Goal: Information Seeking & Learning: Check status

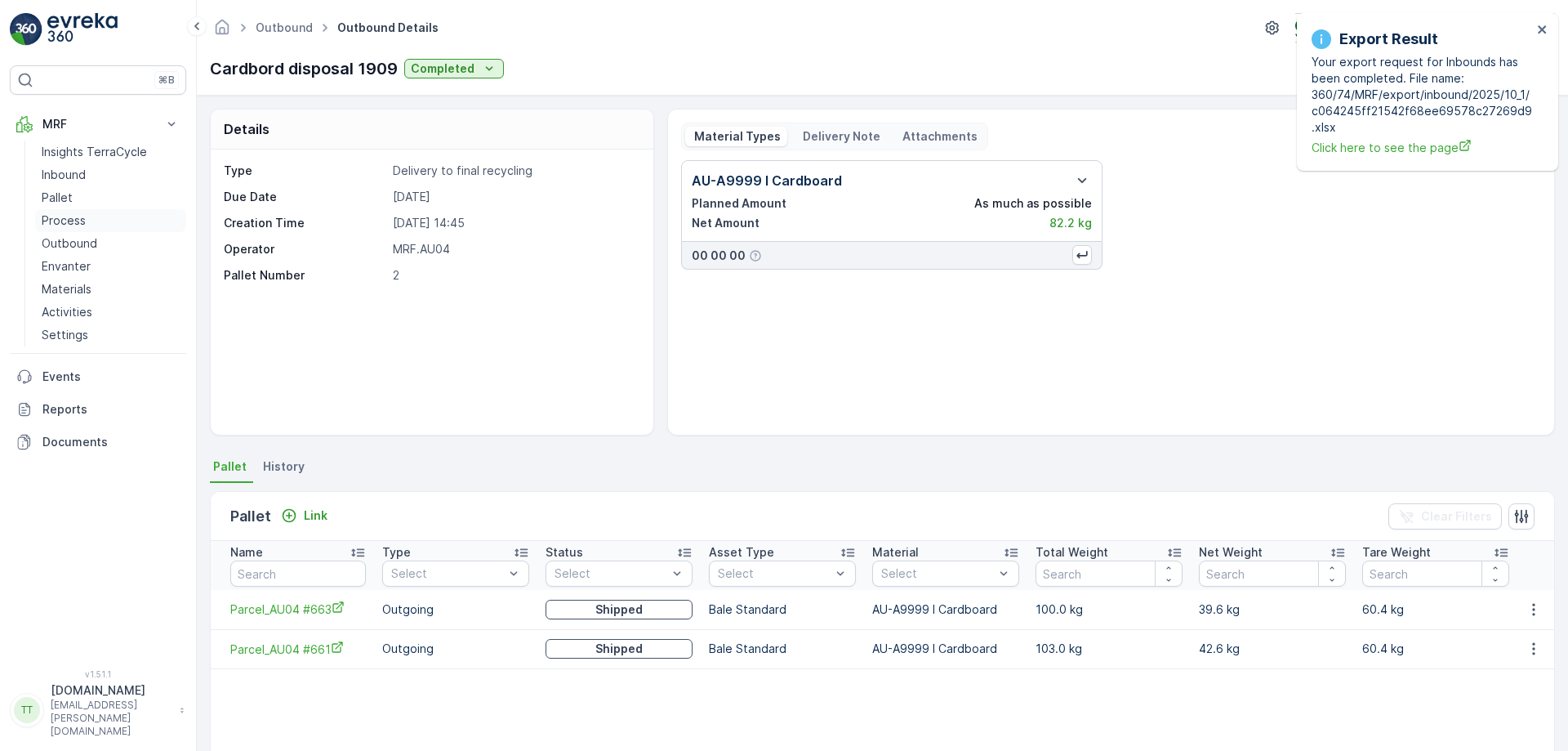
click at [65, 222] on p "Process" at bounding box center [63, 221] width 44 height 16
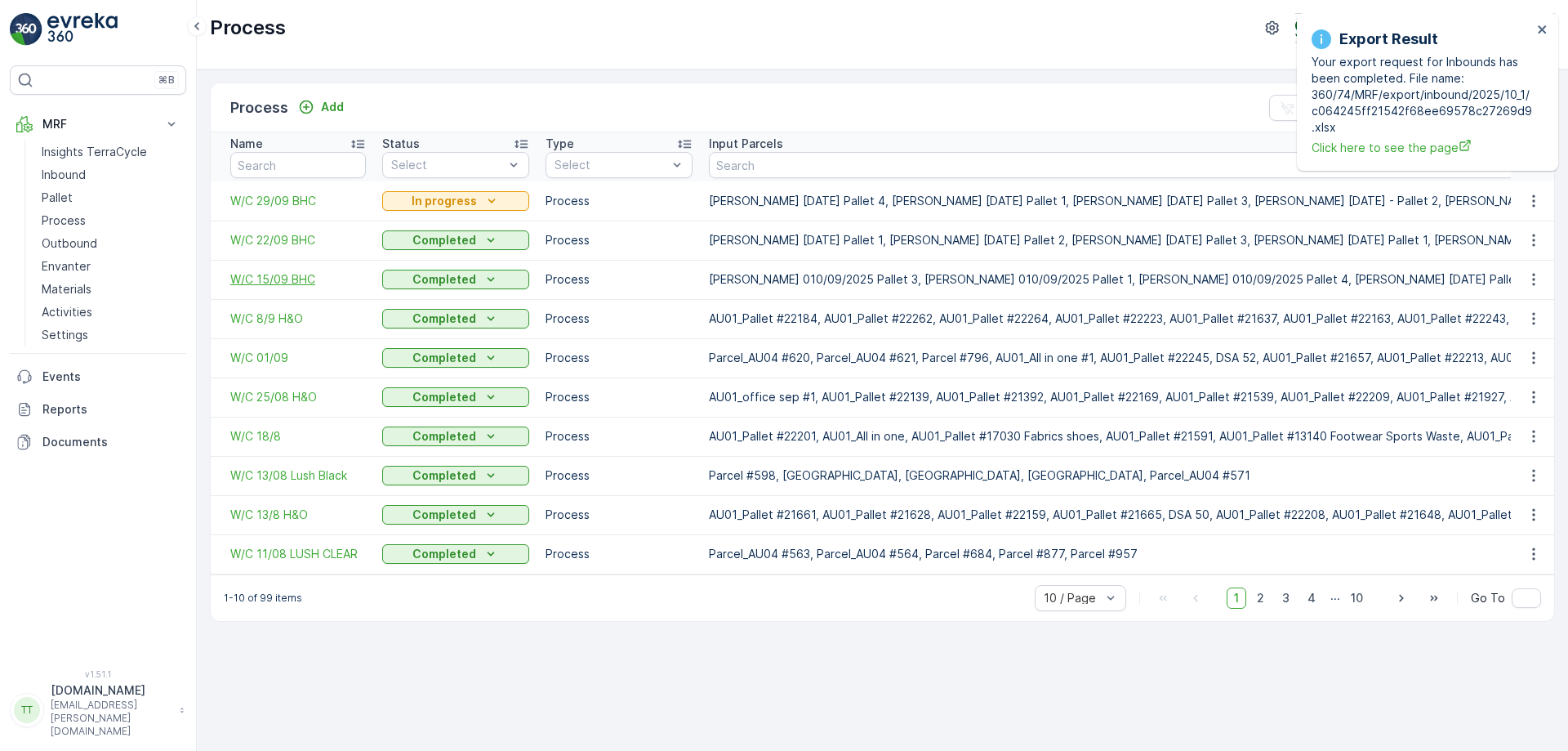
click at [279, 276] on span "W/C 15/09 BHC" at bounding box center [298, 279] width 136 height 16
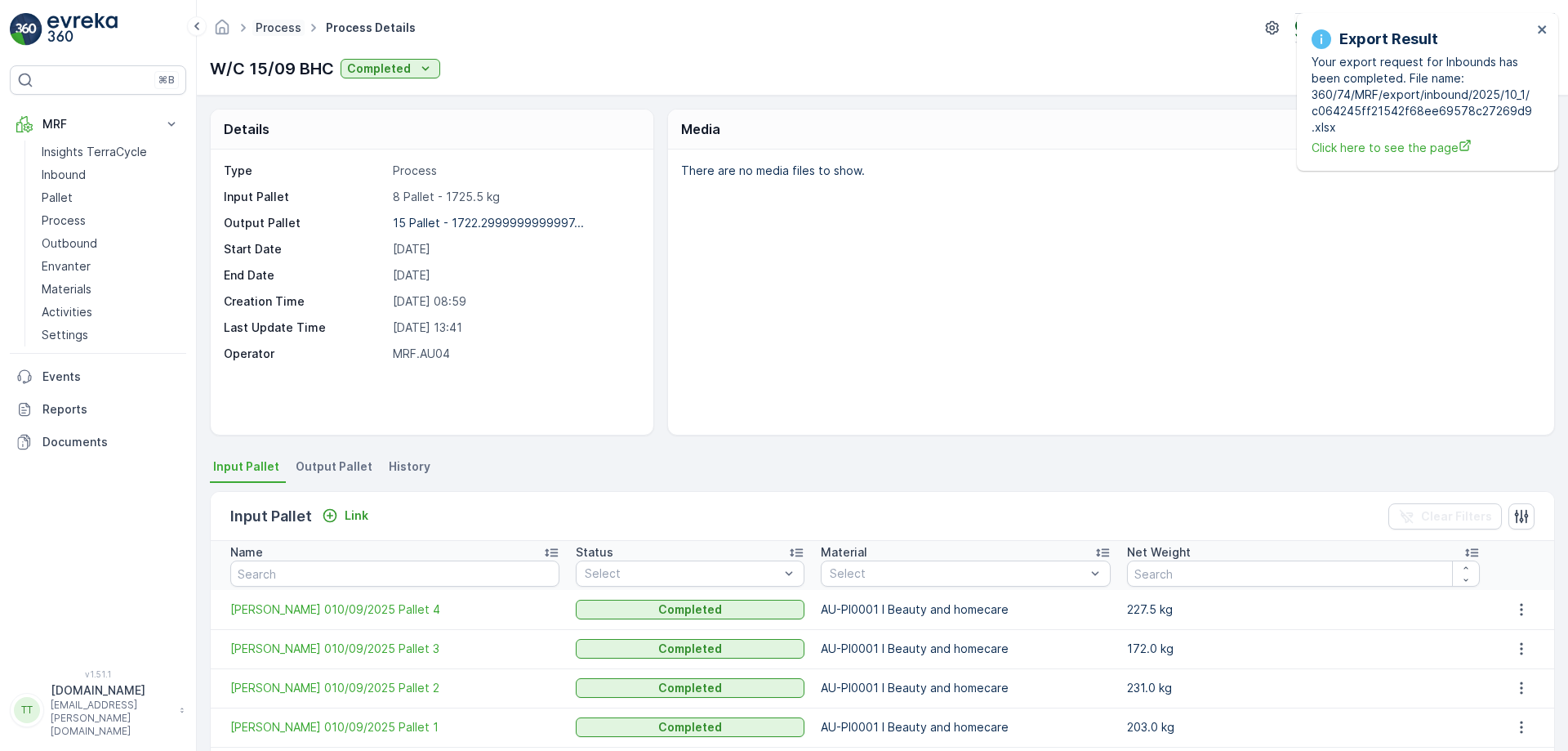
click at [275, 23] on link "Process" at bounding box center [278, 27] width 46 height 14
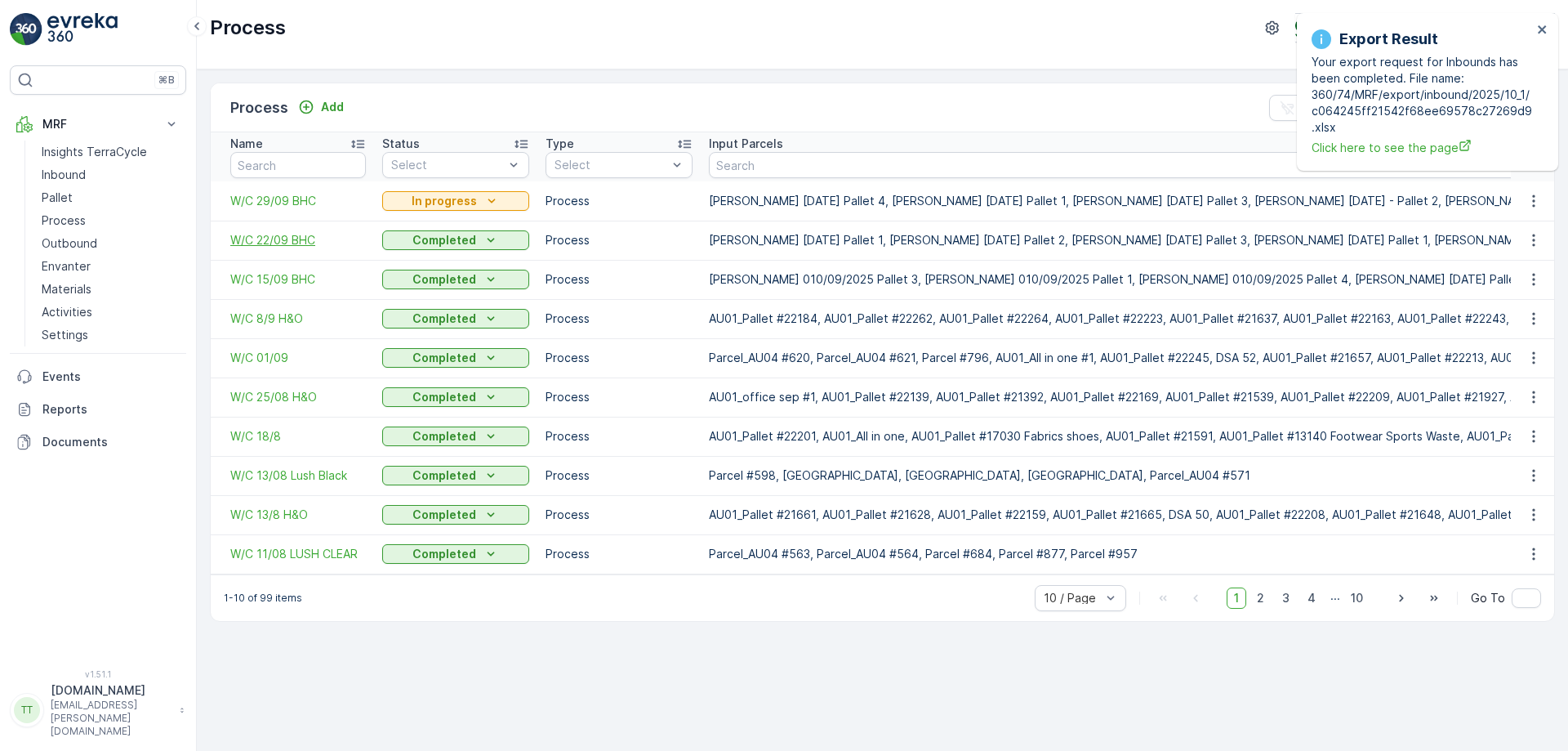
click at [287, 240] on span "W/C 22/09 BHC" at bounding box center [298, 240] width 136 height 16
click at [286, 321] on span "W/C 8/9 H&O" at bounding box center [298, 319] width 136 height 16
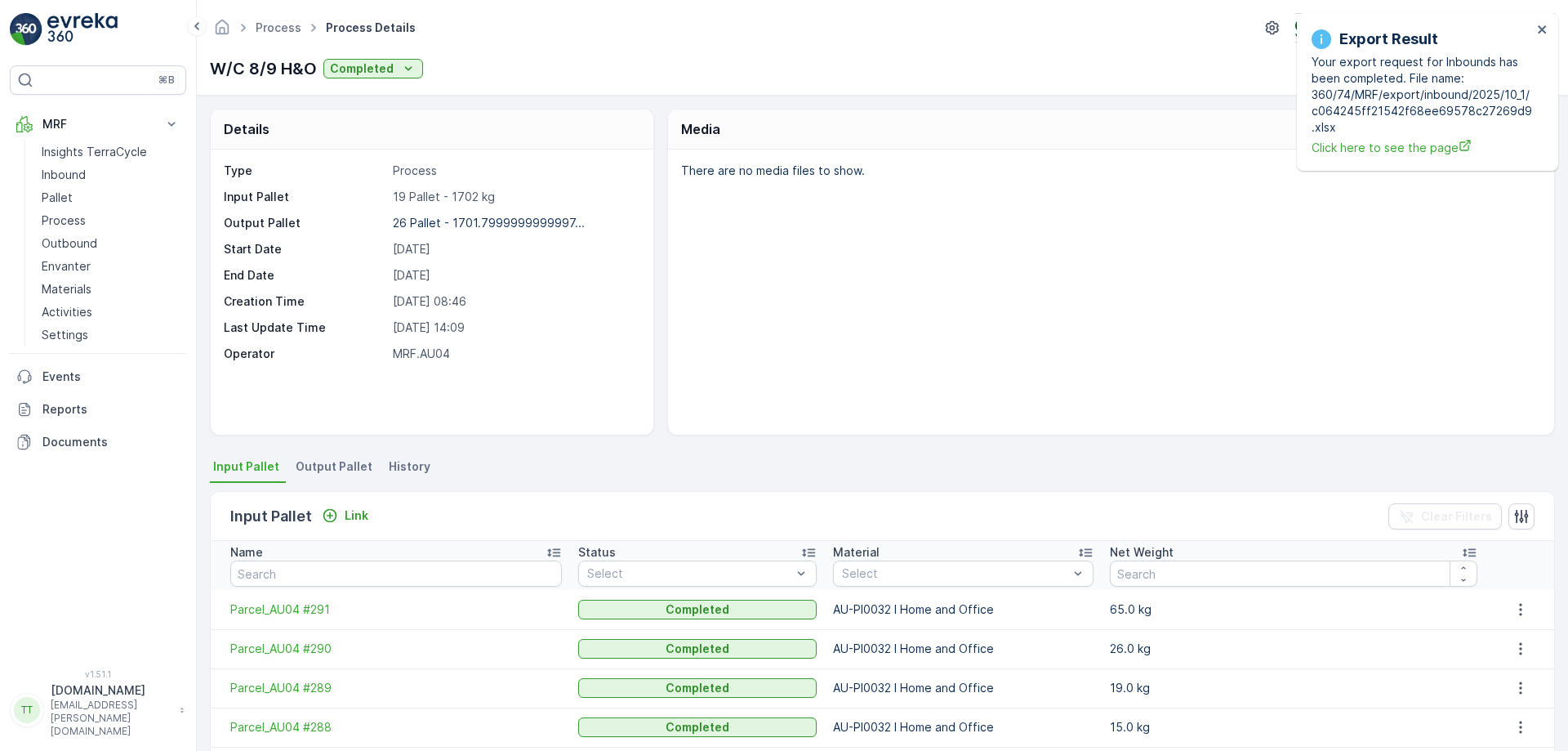
click at [560, 289] on div "Type Process Input Pallet 19 Pallet - 1702 kg Output Pallet 26 Pallet - 1701.79…" at bounding box center [430, 262] width 412 height 199
click at [1548, 32] on div "Export Result Your export request for Inbounds has been completed. File name: 3…" at bounding box center [1428, 92] width 261 height 158
click at [1544, 31] on icon "close" at bounding box center [1541, 29] width 8 height 8
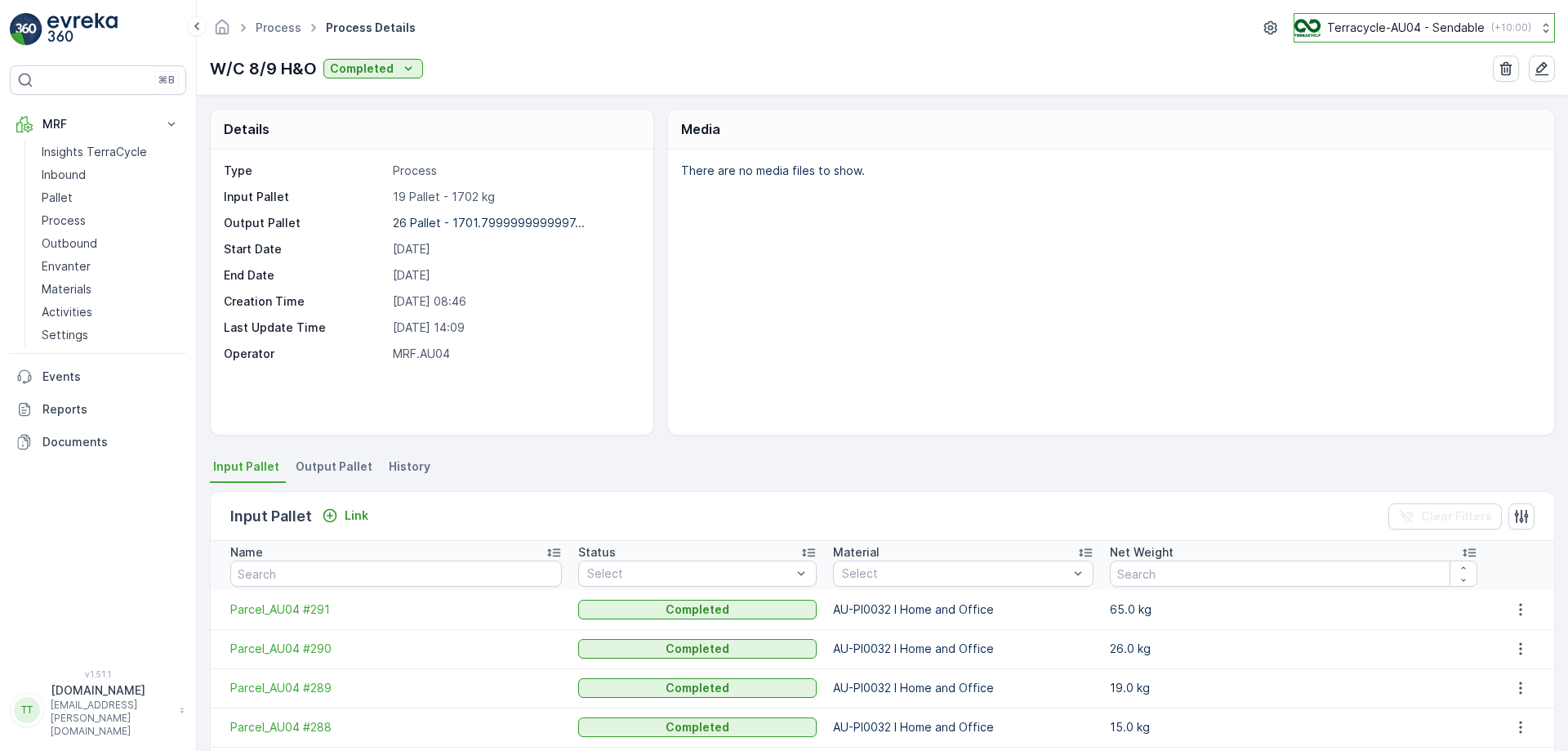
click at [1403, 18] on button "Terracycle-AU04 - Sendable ( +10:00 )" at bounding box center [1424, 28] width 261 height 30
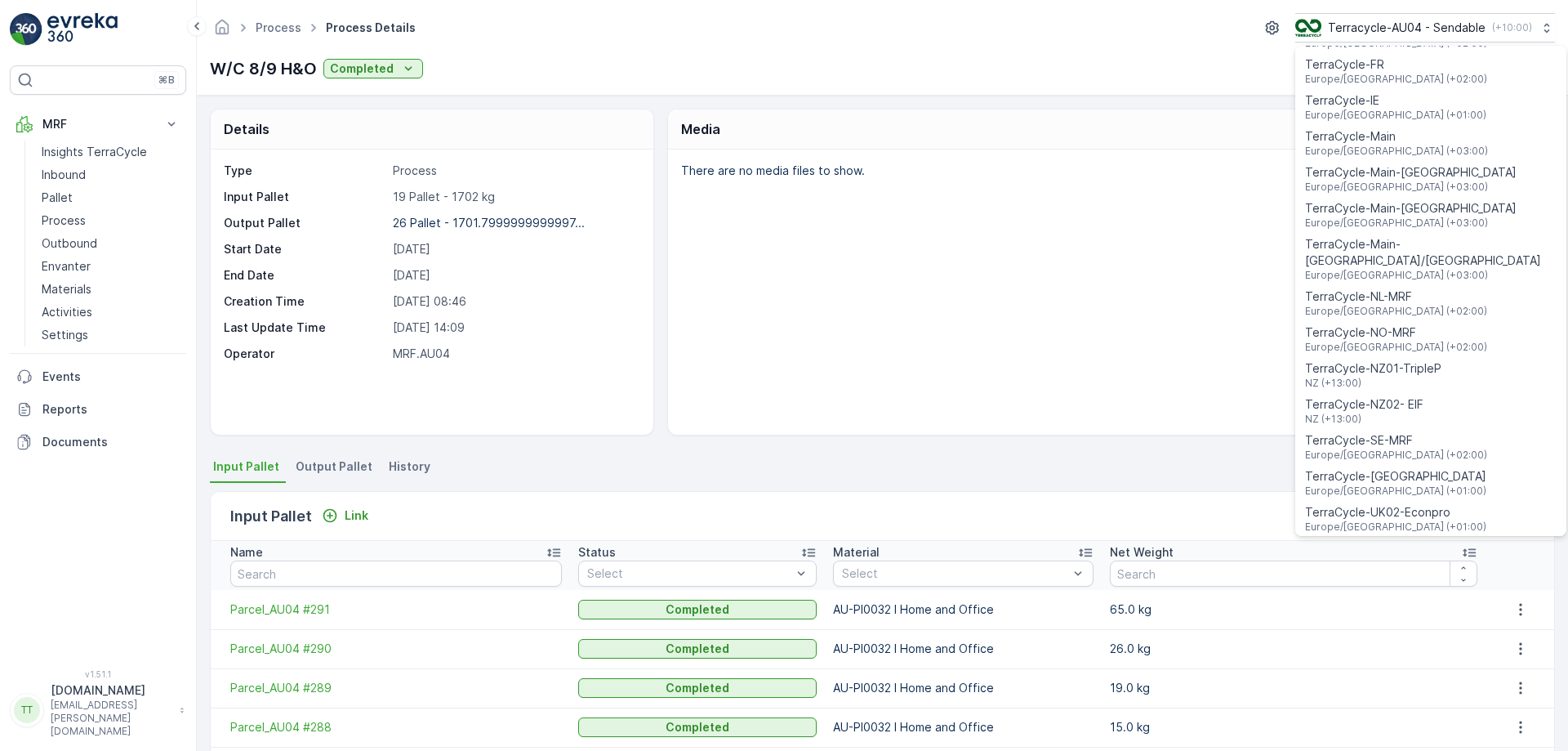
scroll to position [543, 0]
click at [1391, 357] on span "TerraCycle-NZ01-TripleP" at bounding box center [1373, 365] width 136 height 16
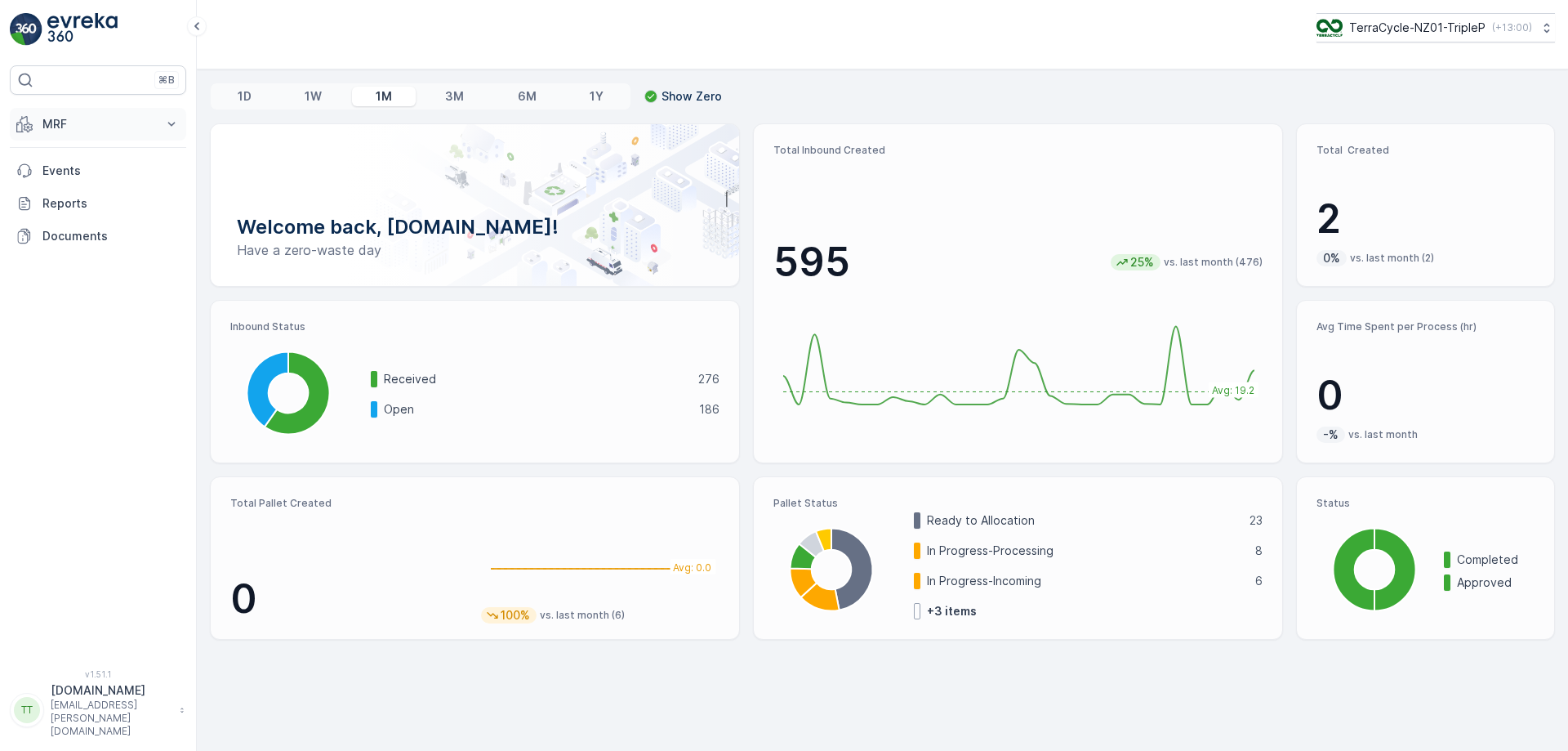
click at [111, 133] on button "MRF" at bounding box center [98, 124] width 176 height 32
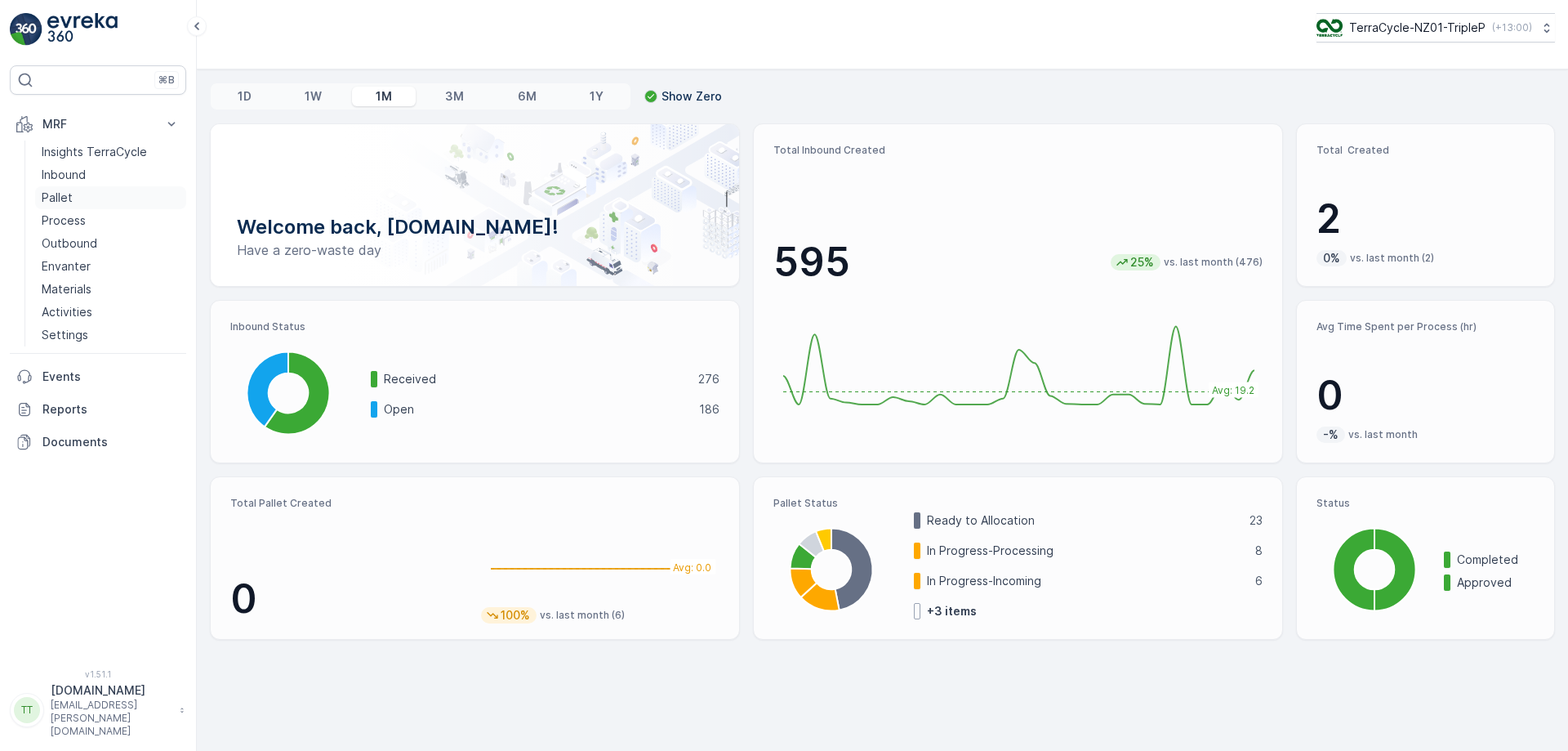
click at [93, 198] on link "Pallet" at bounding box center [111, 197] width 151 height 23
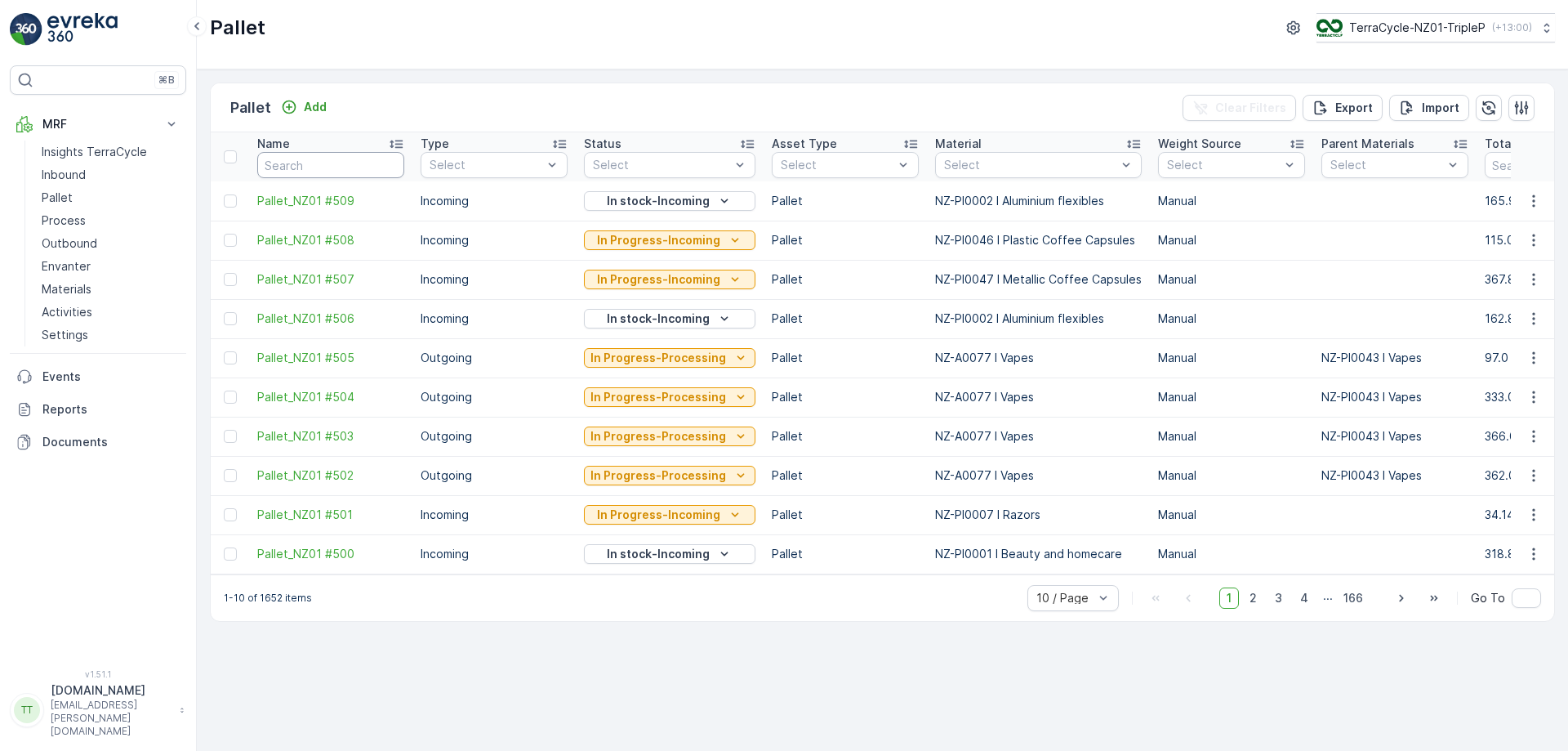
click at [340, 167] on input "text" at bounding box center [330, 165] width 147 height 26
type input "fd"
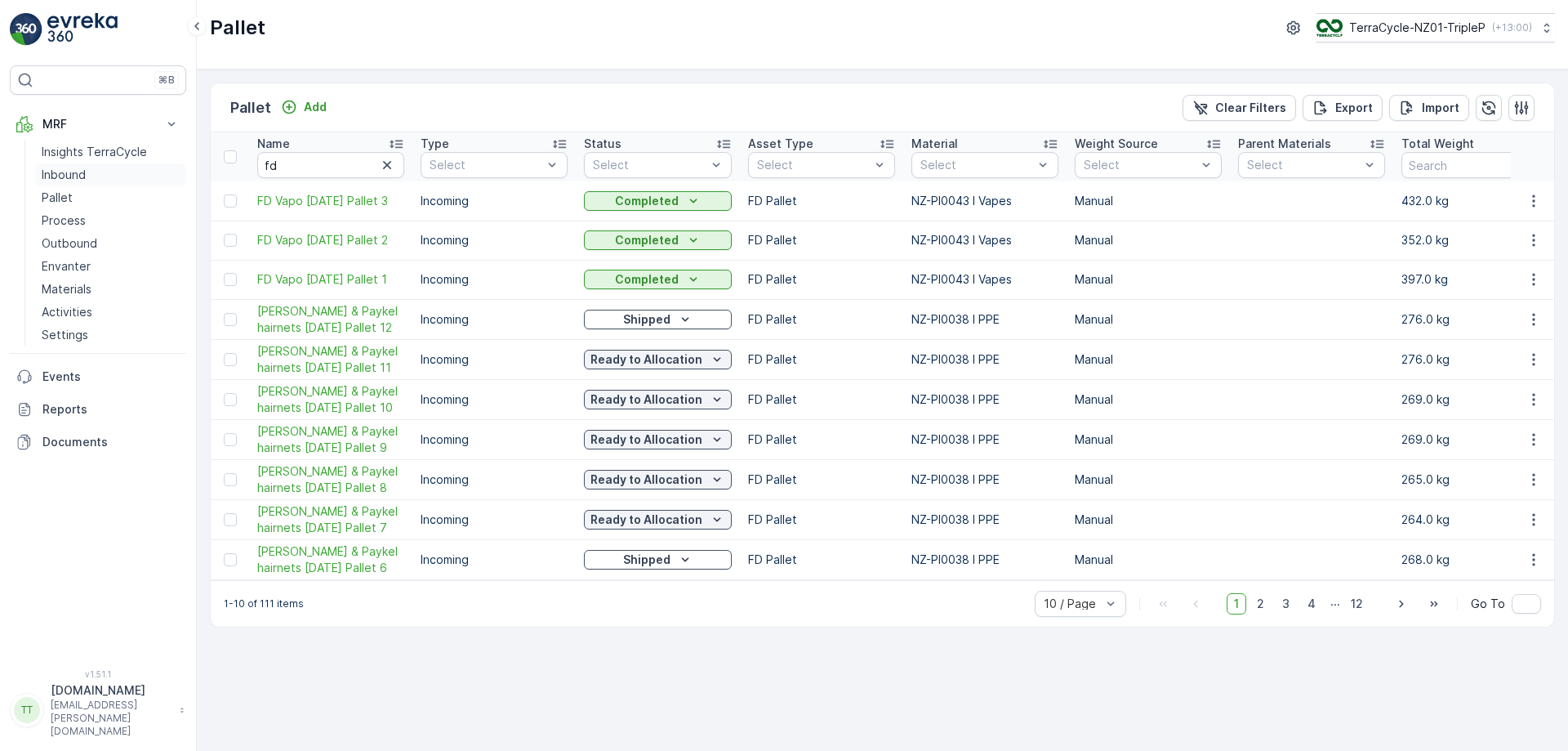
click at [102, 174] on link "Inbound" at bounding box center [111, 174] width 151 height 23
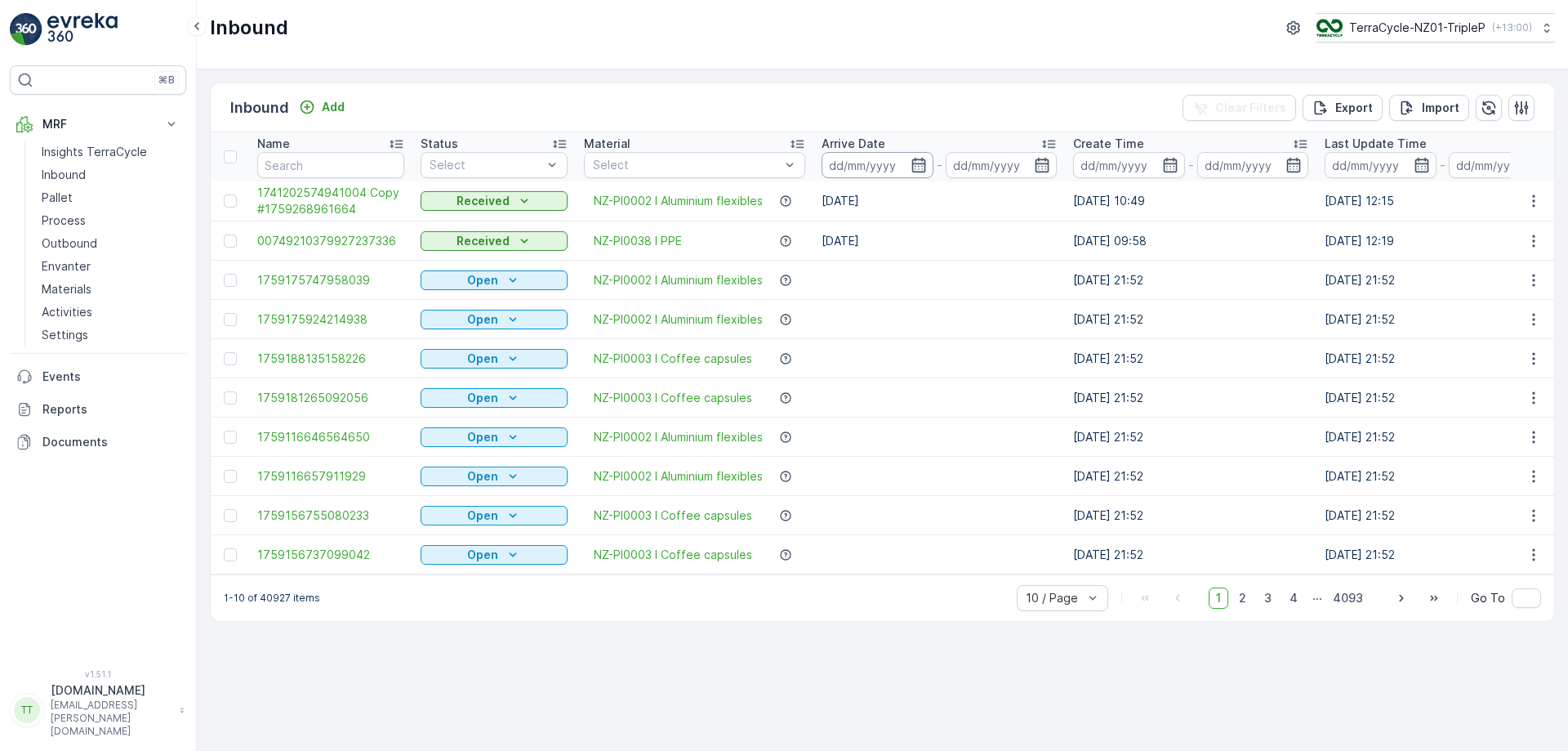
click at [910, 156] on input at bounding box center [878, 165] width 112 height 26
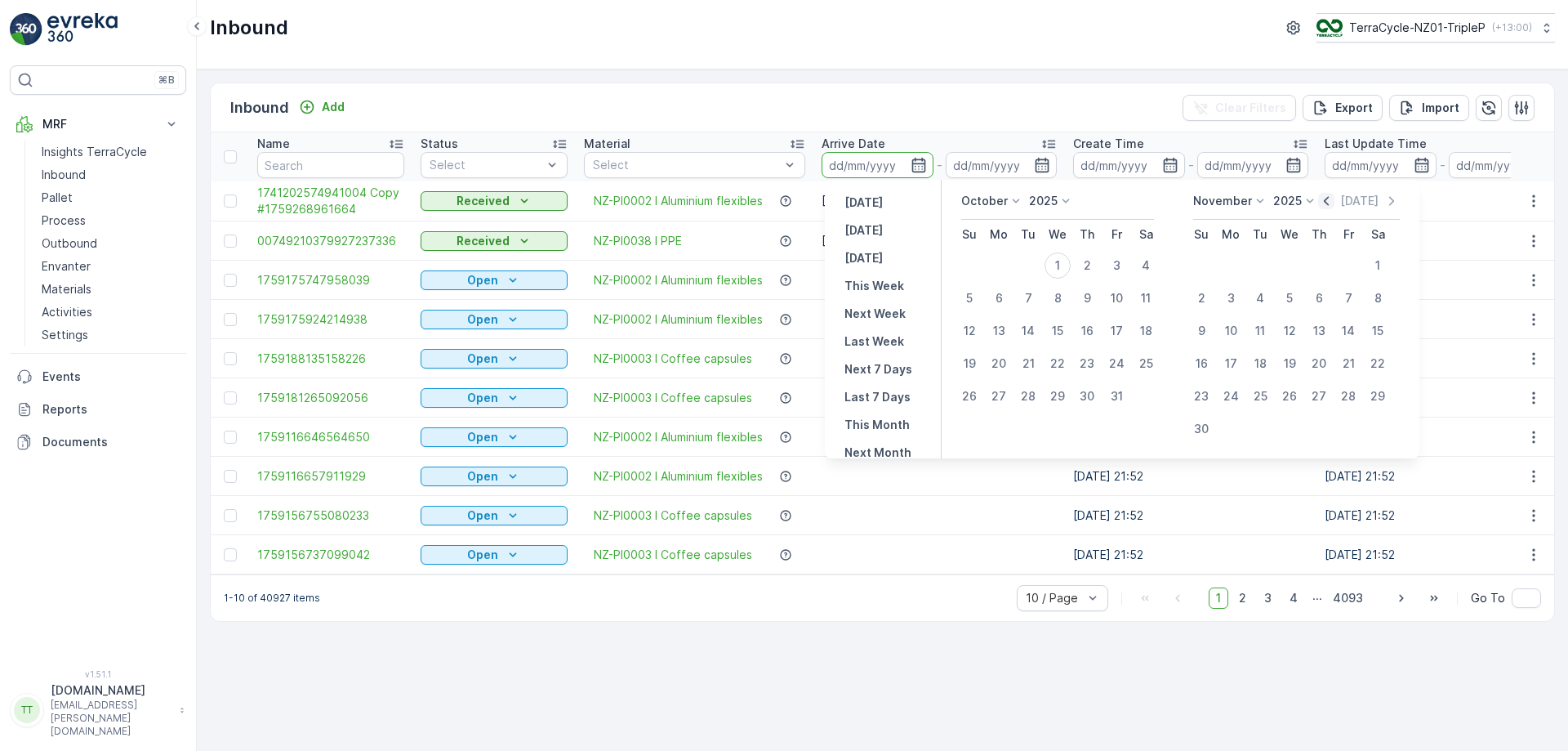
click at [1325, 199] on icon "button" at bounding box center [1326, 201] width 5 height 9
click at [1005, 267] on div "1" at bounding box center [998, 265] width 26 height 26
type input "01.09.2025"
click at [1027, 400] on div "30" at bounding box center [1028, 395] width 26 height 26
type input "30.09.2025"
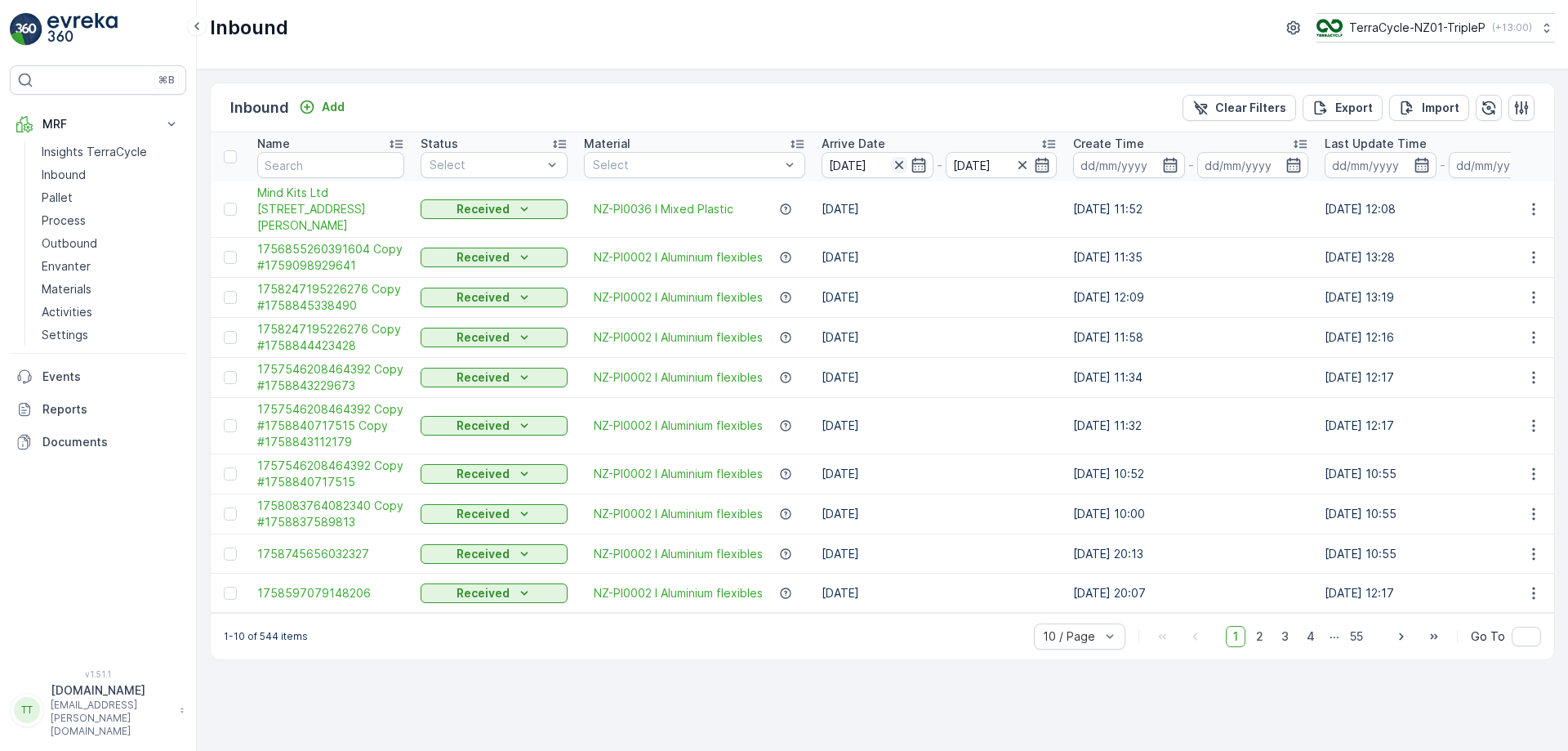
click at [898, 166] on icon "button" at bounding box center [899, 165] width 16 height 16
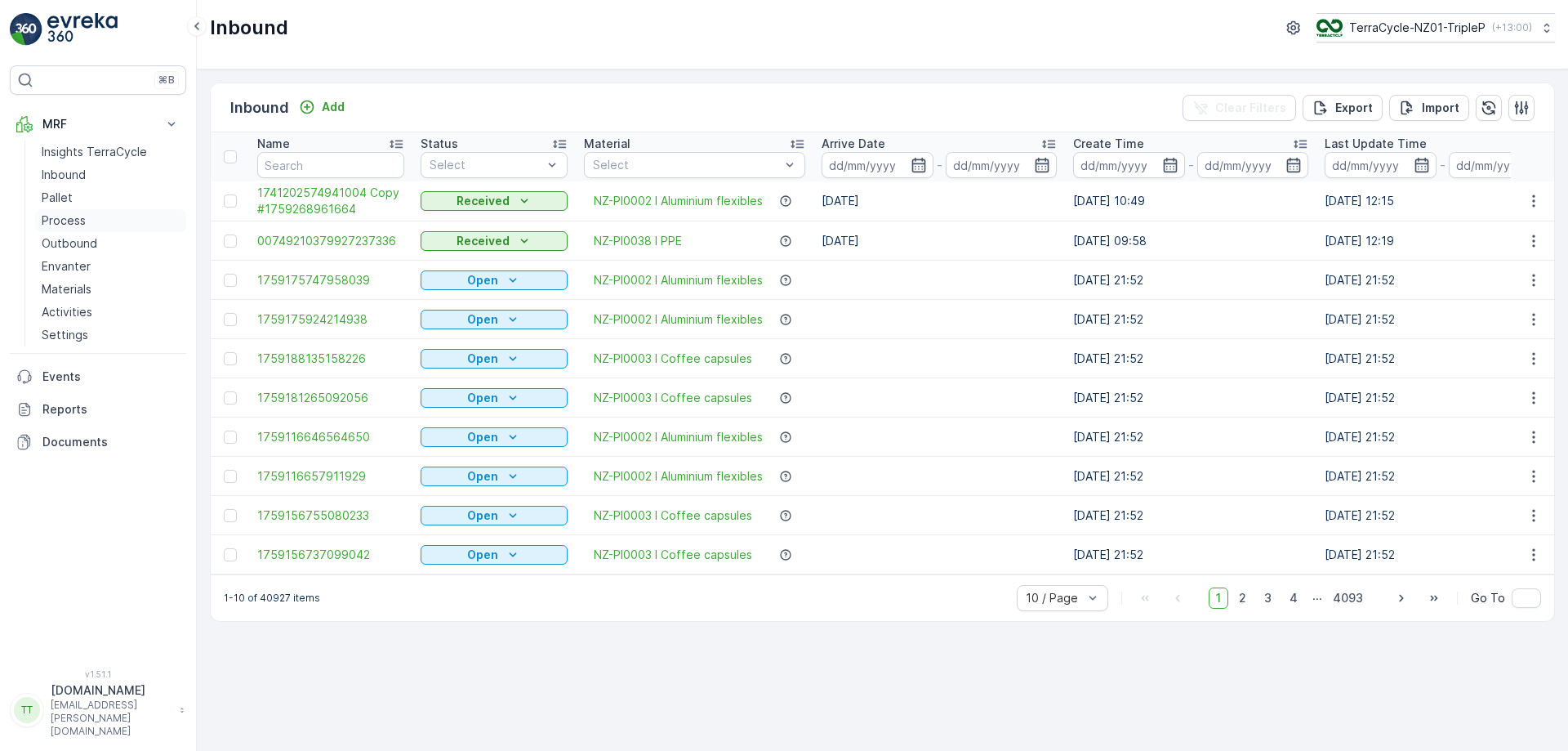
click at [77, 216] on p "Process" at bounding box center [63, 221] width 44 height 16
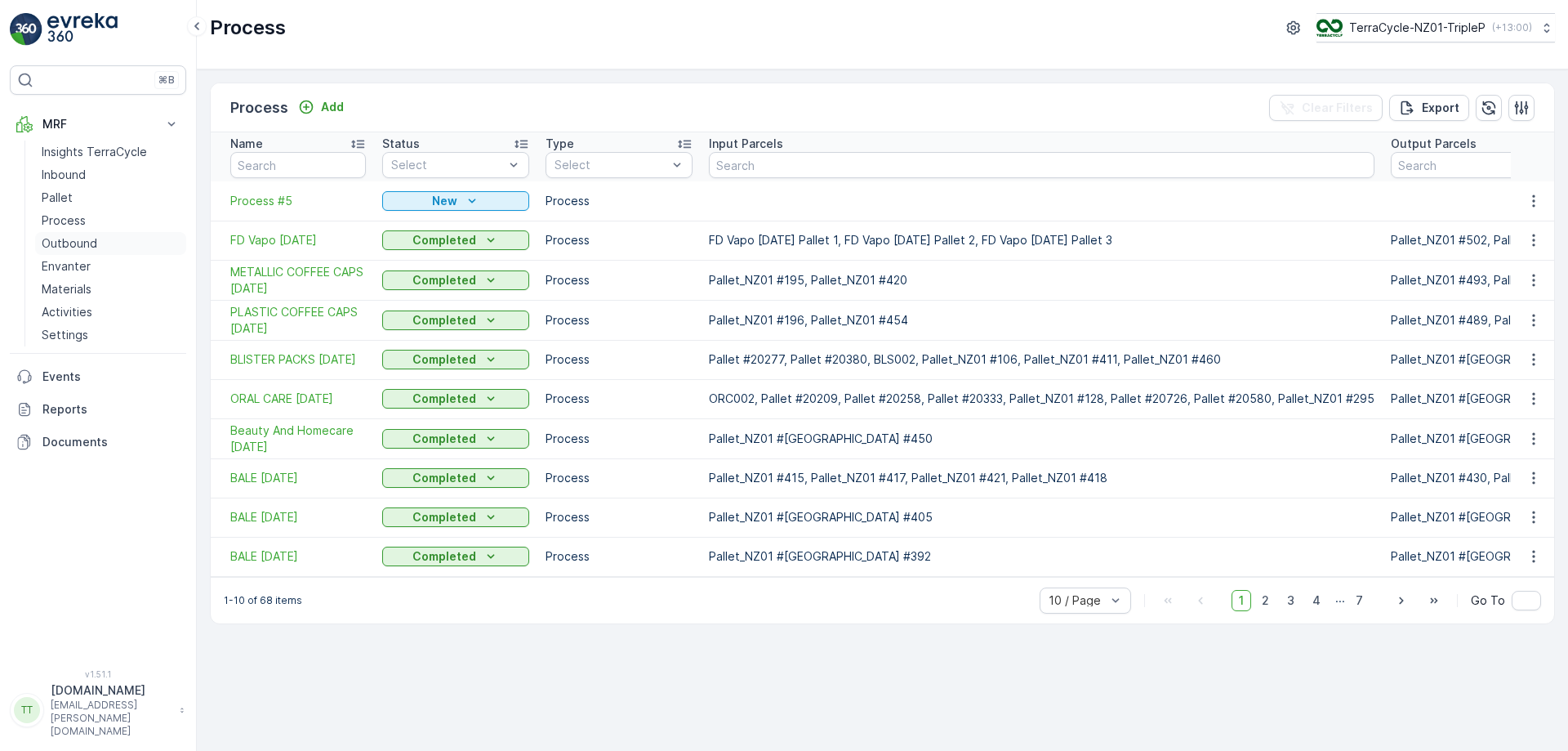
click at [85, 242] on p "Outbound" at bounding box center [69, 243] width 56 height 16
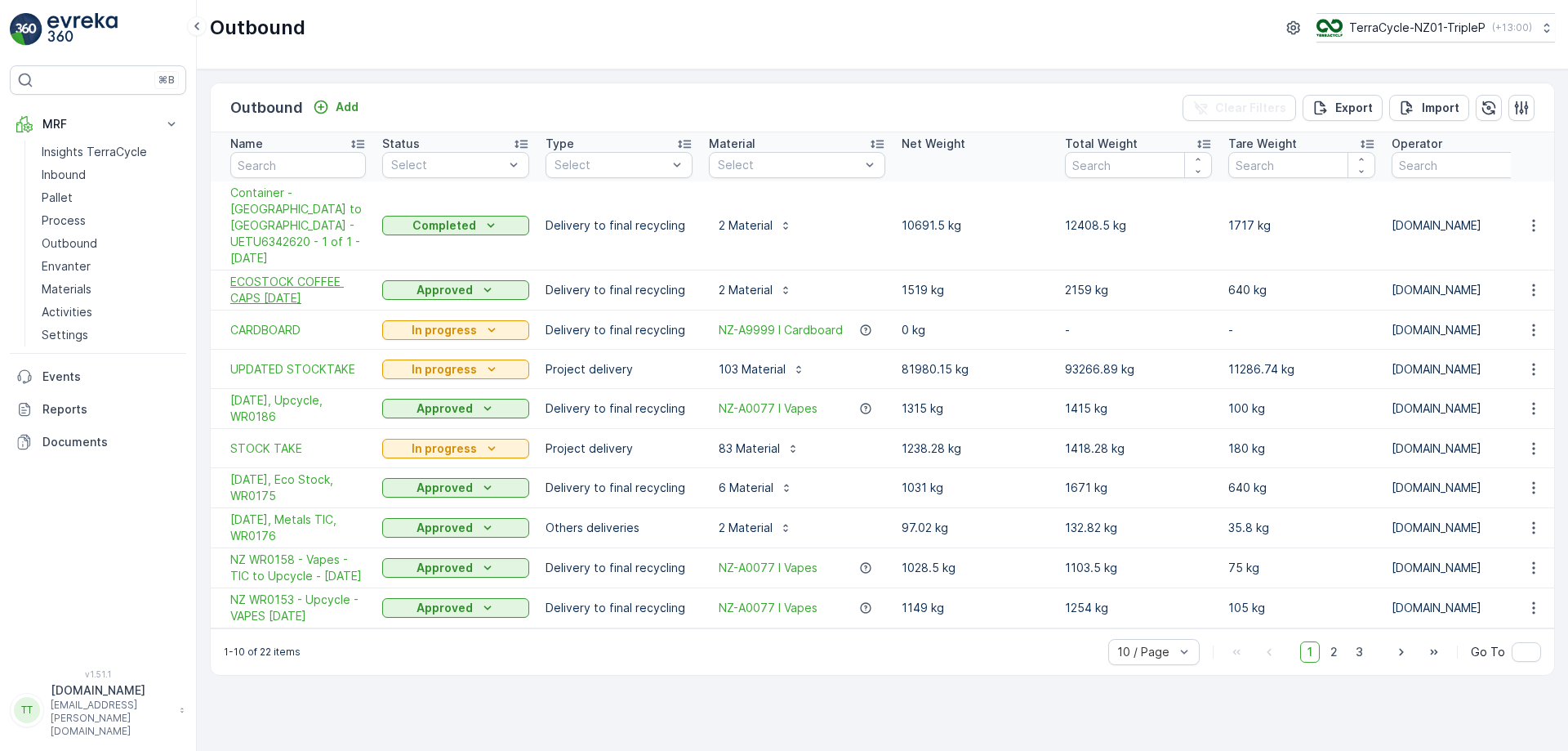
click at [303, 274] on span "ECOSTOCK COFFEE CAPS 18/09/2025" at bounding box center [298, 290] width 136 height 32
